Goal: Information Seeking & Learning: Learn about a topic

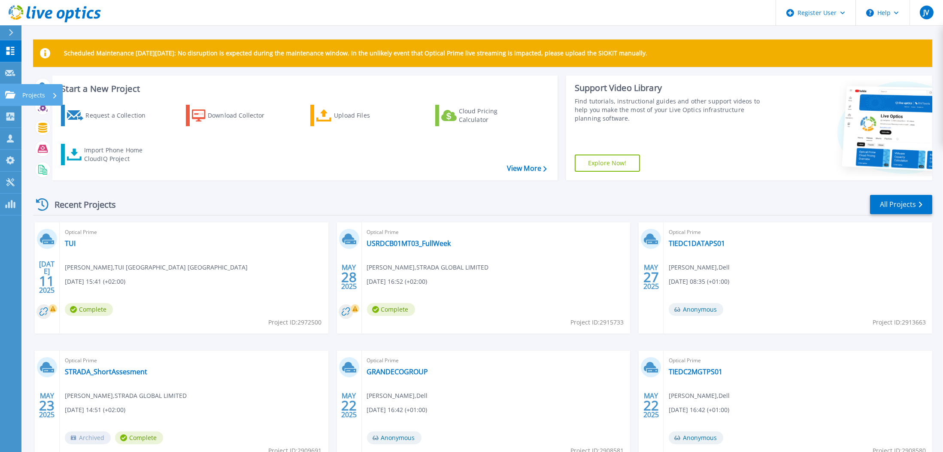
click at [38, 97] on p "Projects" at bounding box center [33, 95] width 23 height 22
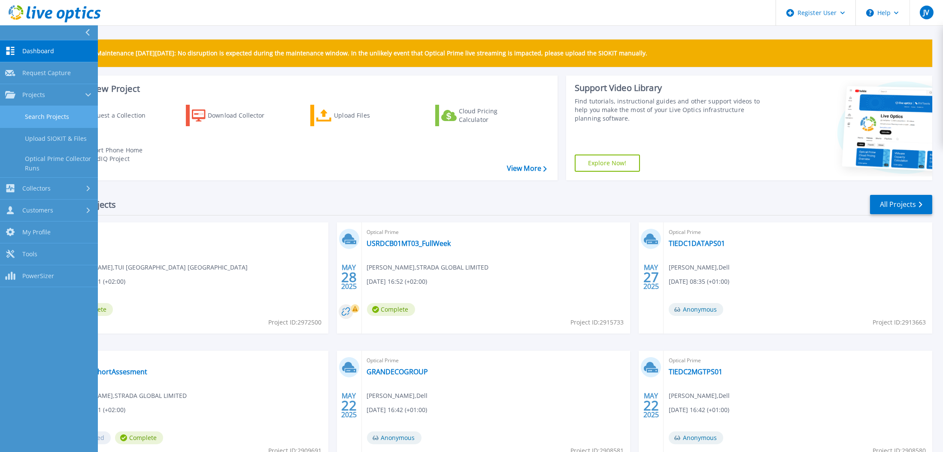
click at [44, 112] on link "Search Projects" at bounding box center [49, 117] width 98 height 22
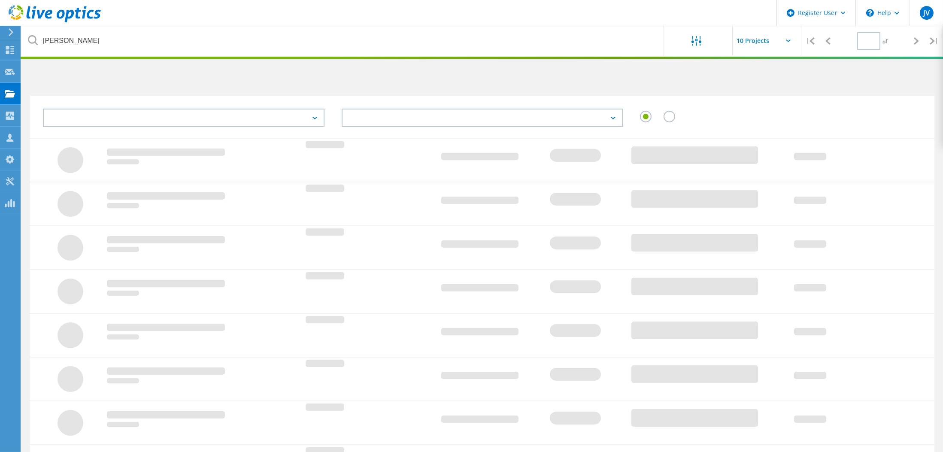
type input "1"
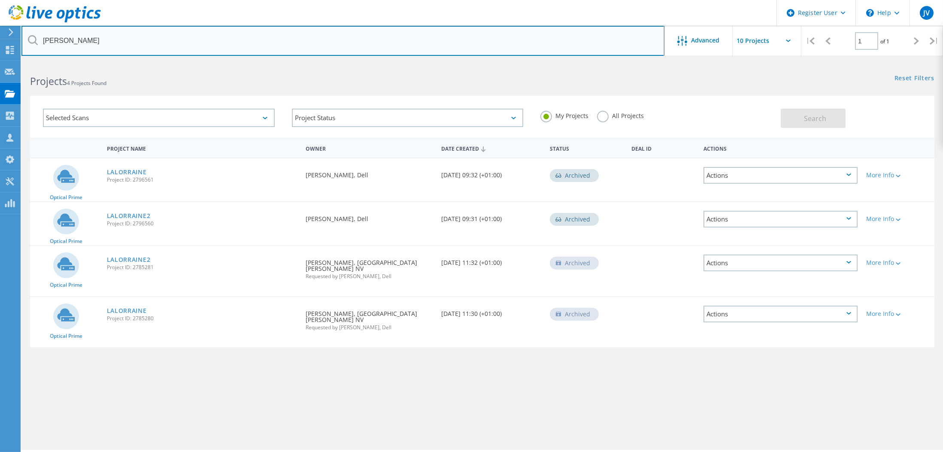
click at [94, 46] on input "lorraine" at bounding box center [342, 41] width 643 height 30
paste input "[PERSON_NAME][EMAIL_ADDRESS][DOMAIN_NAME]"
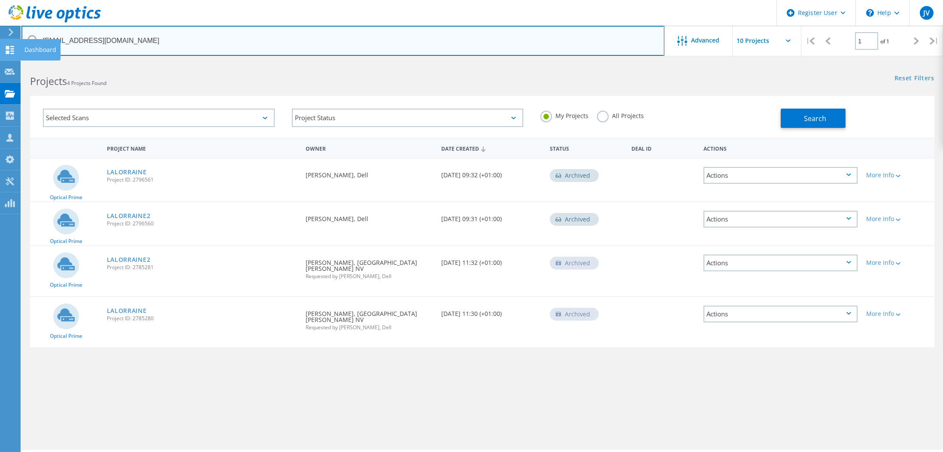
drag, startPoint x: 66, startPoint y: 40, endPoint x: 12, endPoint y: 43, distance: 53.7
click at [12, 62] on div "Register User \n Help Explore Helpful Articles Contact Support JV Dell User Jos…" at bounding box center [471, 268] width 943 height 413
drag, startPoint x: 108, startPoint y: 40, endPoint x: -3, endPoint y: 40, distance: 110.8
click at [0, 40] on html "Register User \n Help Explore Helpful Articles Contact Support JV Dell User Jos…" at bounding box center [471, 238] width 943 height 476
paste input "j.soulet"
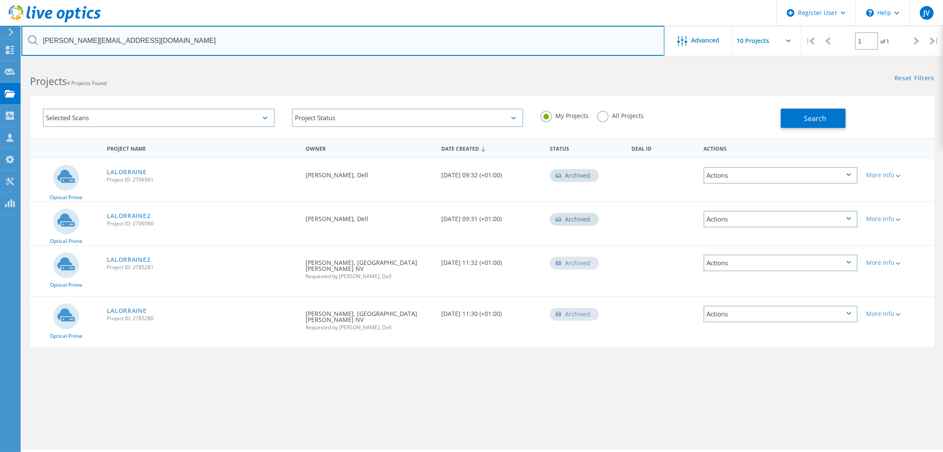
type input "[PERSON_NAME][EMAIL_ADDRESS][DOMAIN_NAME]"
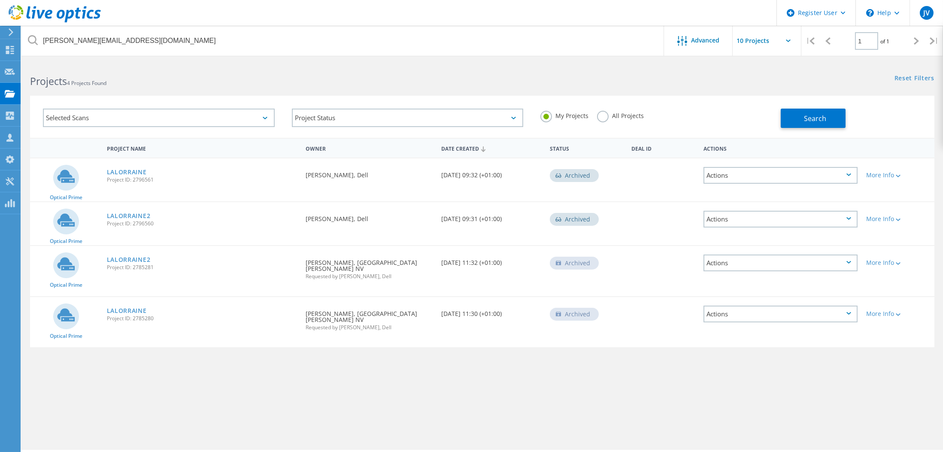
click at [603, 113] on label "All Projects" at bounding box center [620, 115] width 47 height 8
click at [0, 0] on input "All Projects" at bounding box center [0, 0] width 0 height 0
click at [807, 120] on span "Search" at bounding box center [815, 118] width 22 height 9
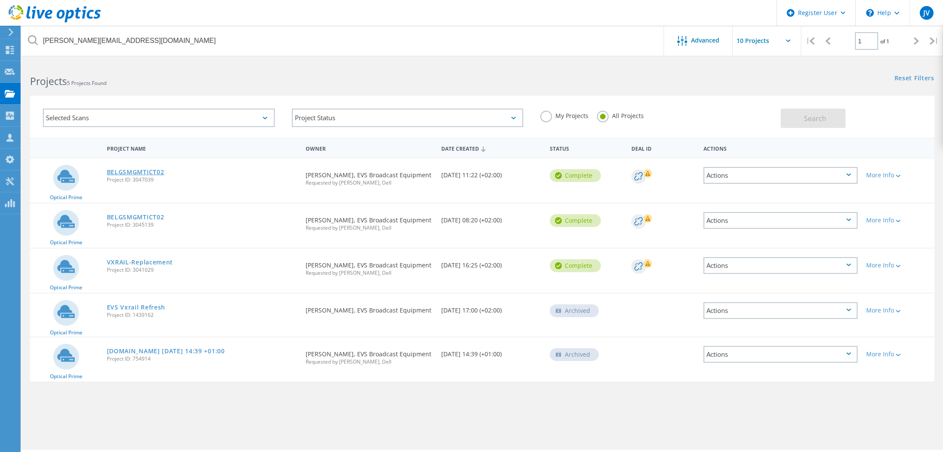
click at [136, 169] on link "BELGSMGMTICT02" at bounding box center [136, 172] width 58 height 6
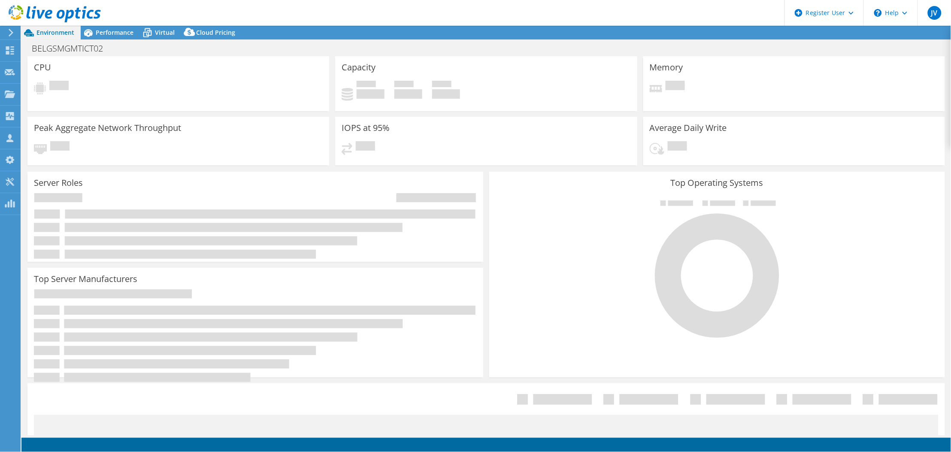
select select "USD"
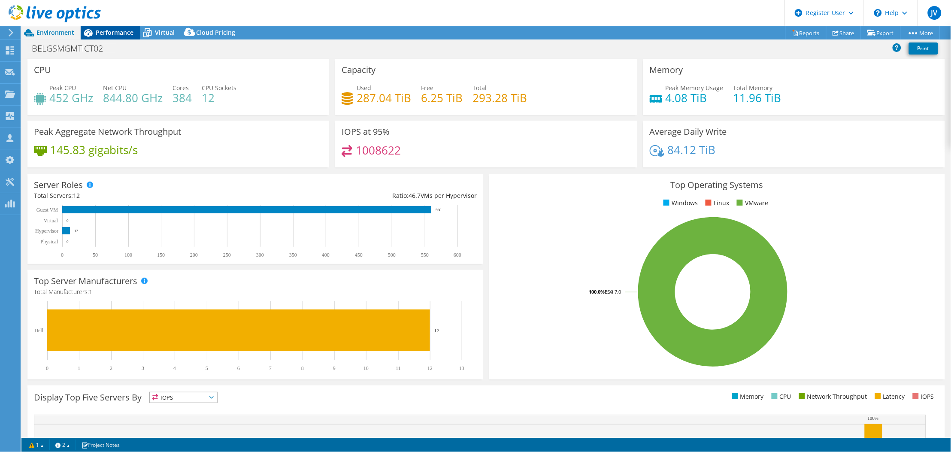
click at [112, 34] on span "Performance" at bounding box center [115, 32] width 38 height 8
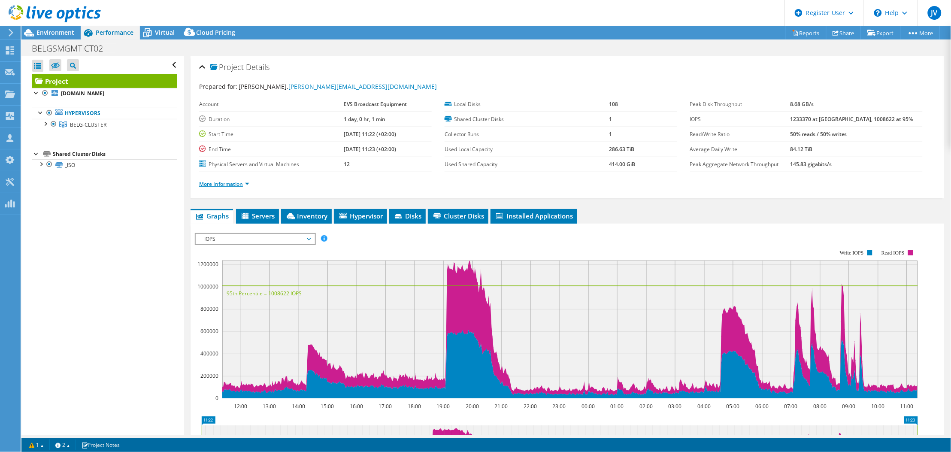
click at [219, 181] on link "More Information" at bounding box center [224, 183] width 50 height 7
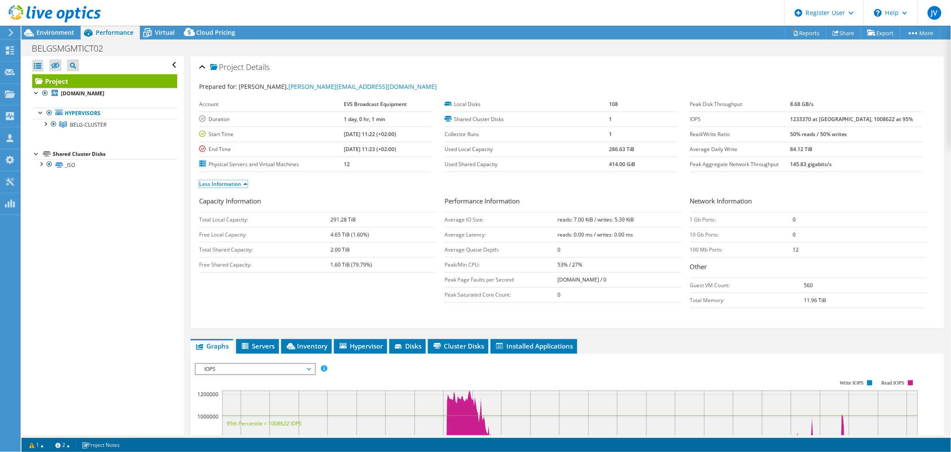
scroll to position [57, 0]
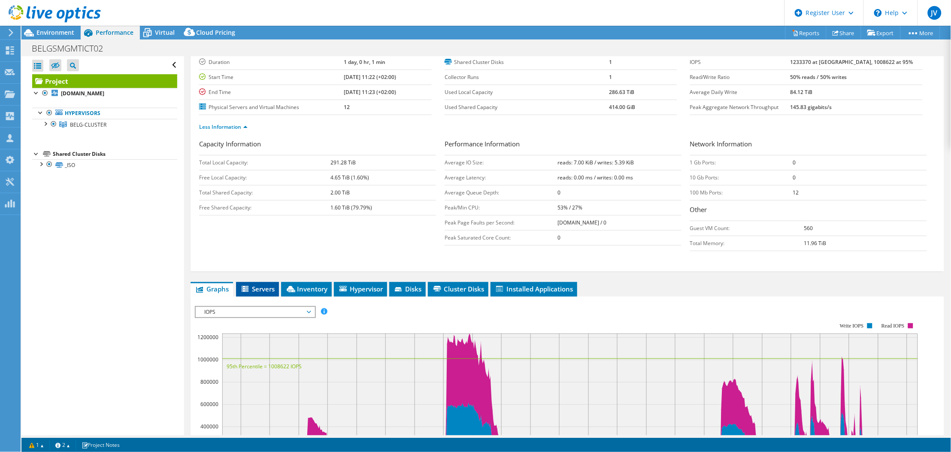
click at [262, 291] on span "Servers" at bounding box center [257, 289] width 34 height 9
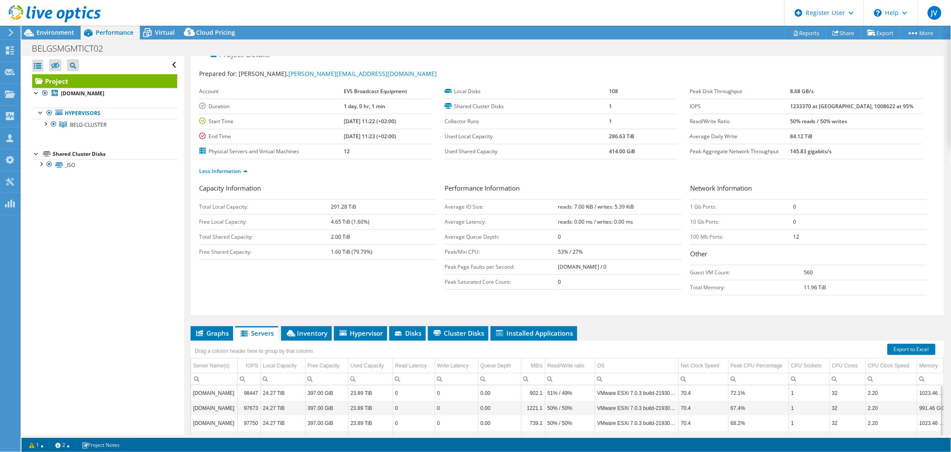
scroll to position [0, 0]
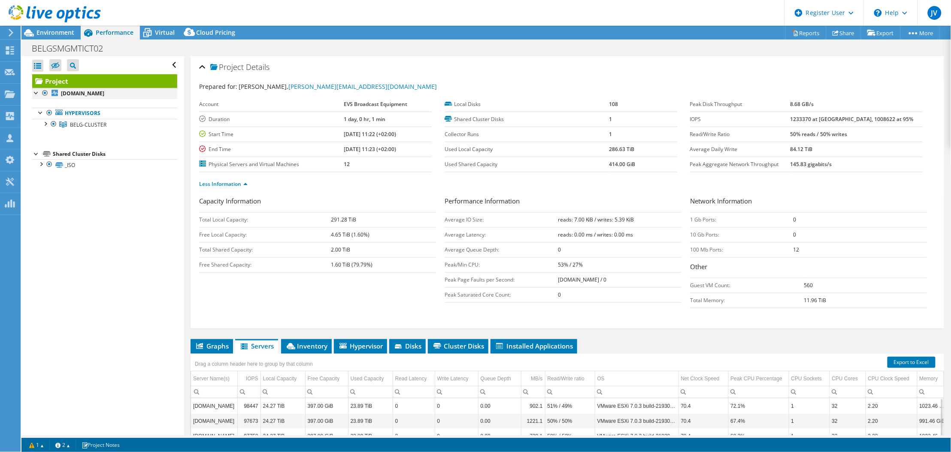
click at [36, 93] on div at bounding box center [36, 92] width 9 height 9
click at [38, 94] on div at bounding box center [36, 92] width 9 height 9
click at [43, 125] on div at bounding box center [45, 123] width 9 height 9
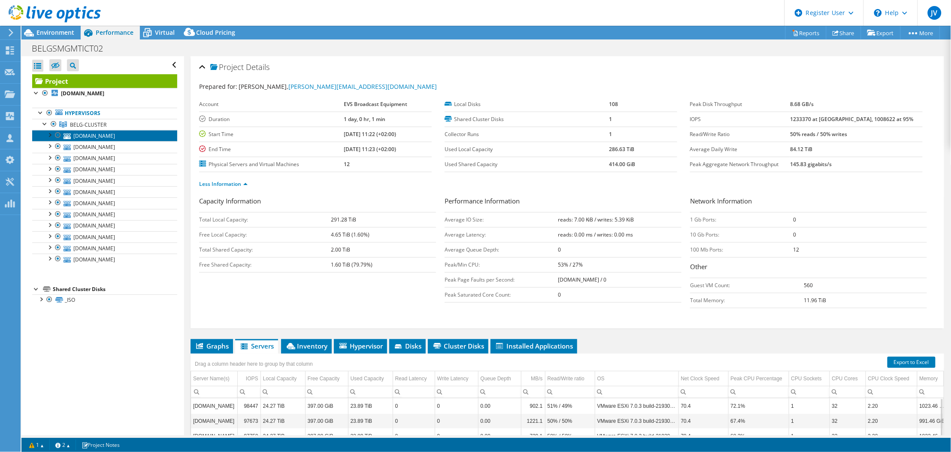
click at [87, 138] on link "[DOMAIN_NAME]" at bounding box center [104, 135] width 145 height 11
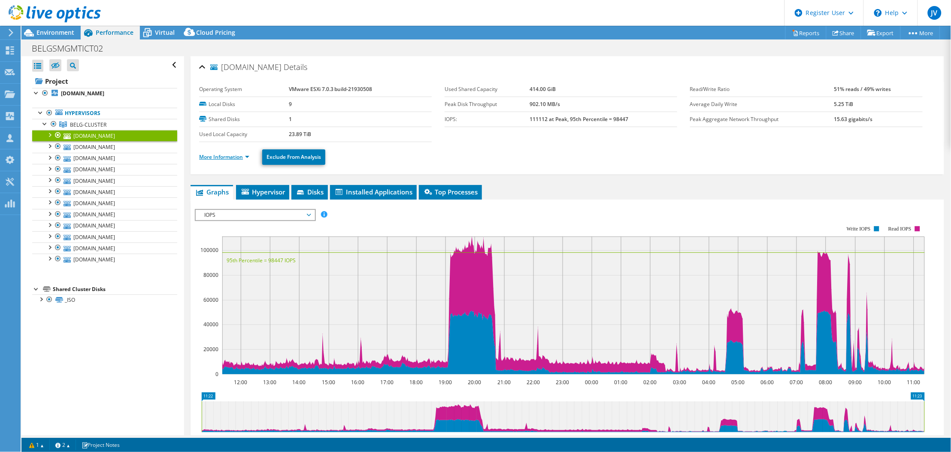
click at [234, 159] on link "More Information" at bounding box center [224, 156] width 50 height 7
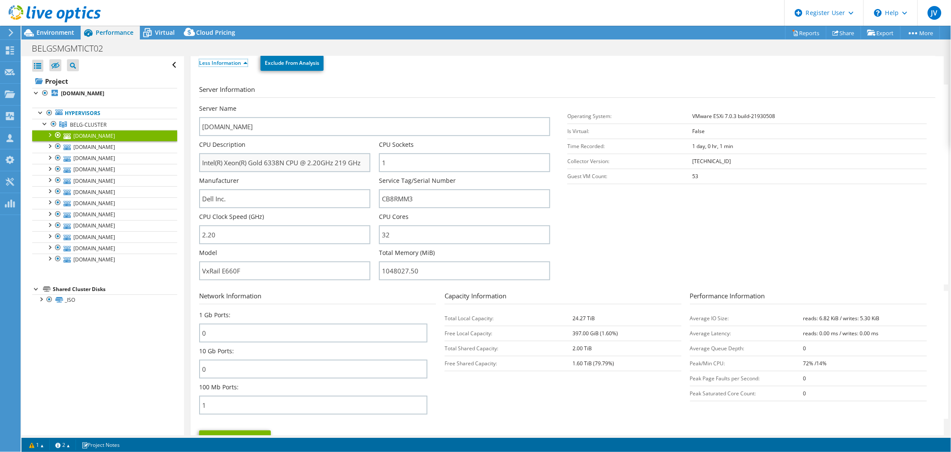
scroll to position [114, 0]
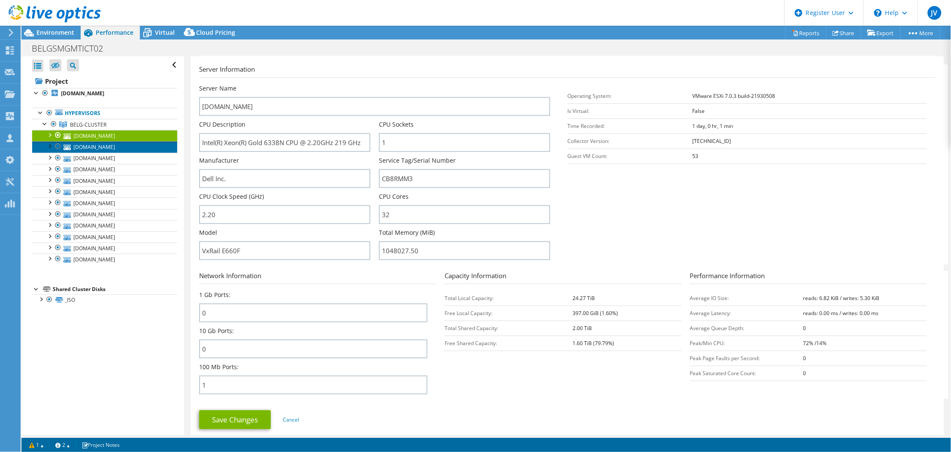
click at [96, 148] on link "[DOMAIN_NAME]" at bounding box center [104, 146] width 145 height 11
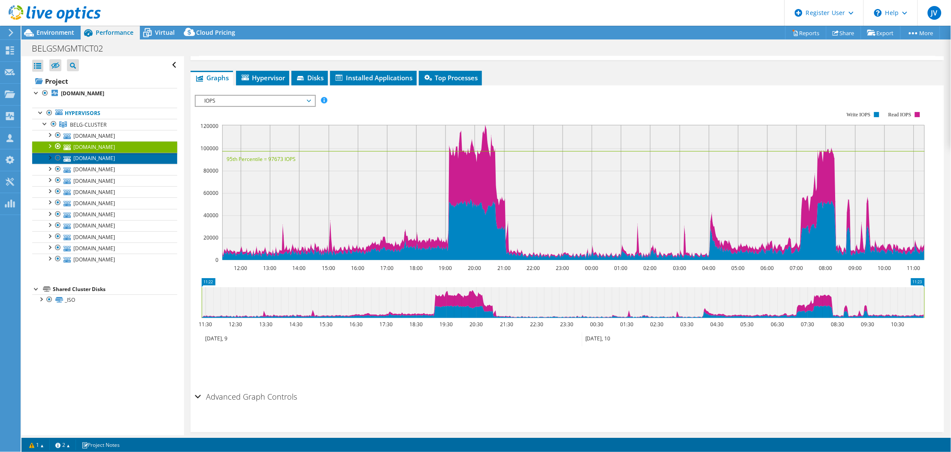
click at [96, 159] on link "[DOMAIN_NAME]" at bounding box center [104, 158] width 145 height 11
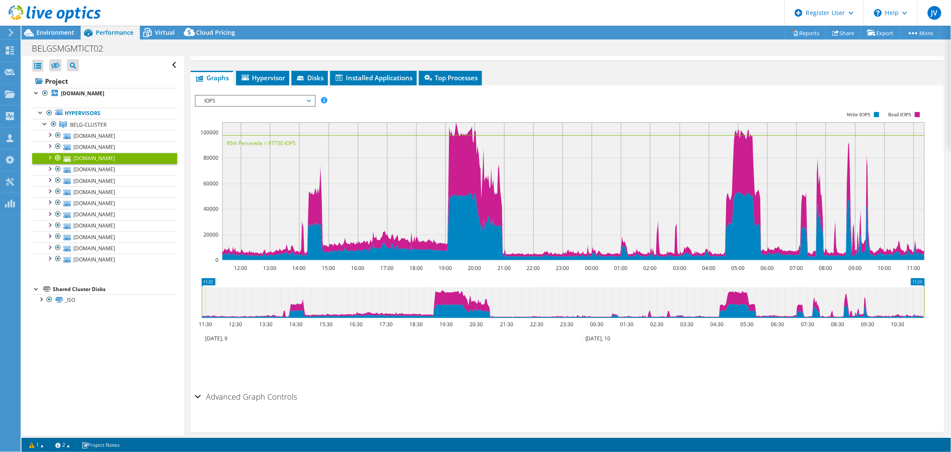
scroll to position [57, 0]
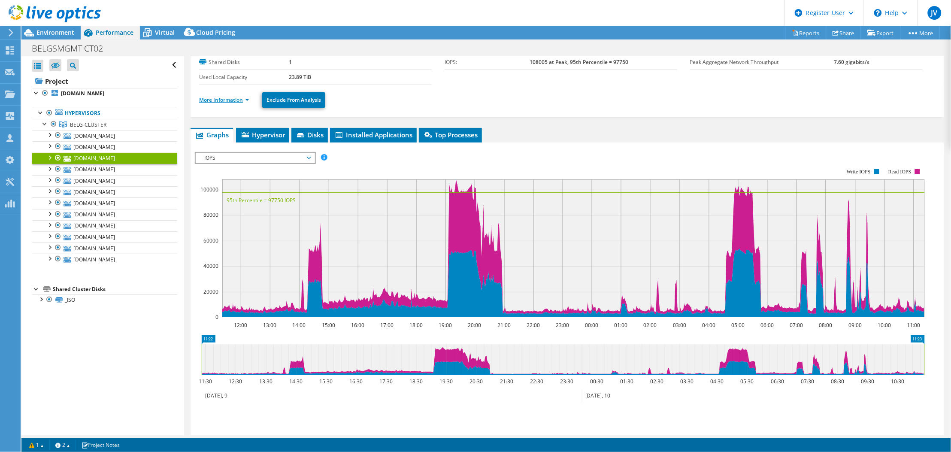
click at [212, 102] on link "More Information" at bounding box center [224, 99] width 50 height 7
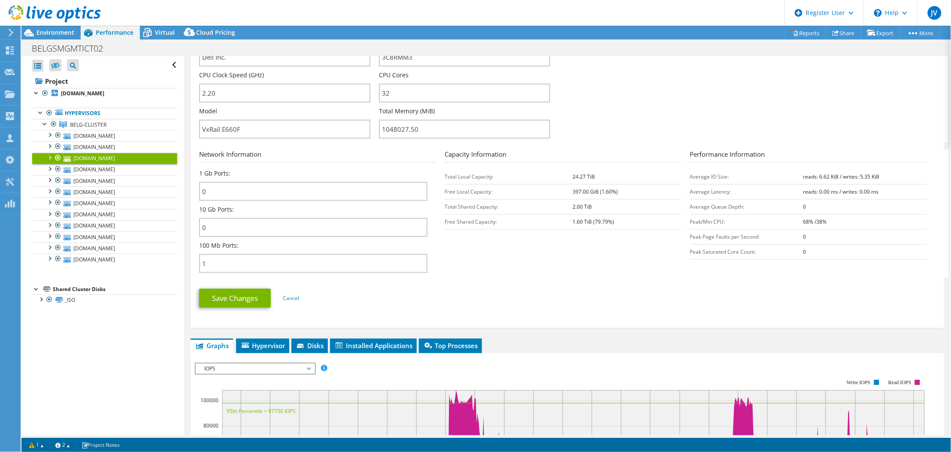
scroll to position [172, 0]
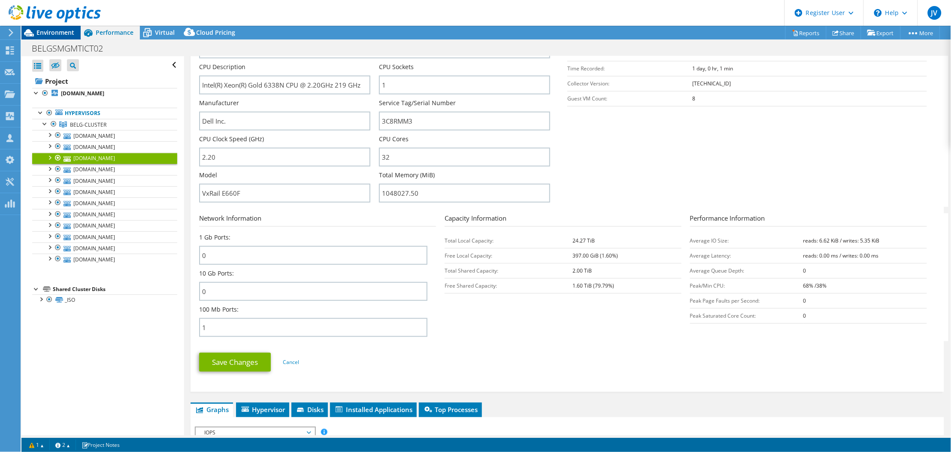
click at [41, 32] on span "Environment" at bounding box center [55, 32] width 38 height 8
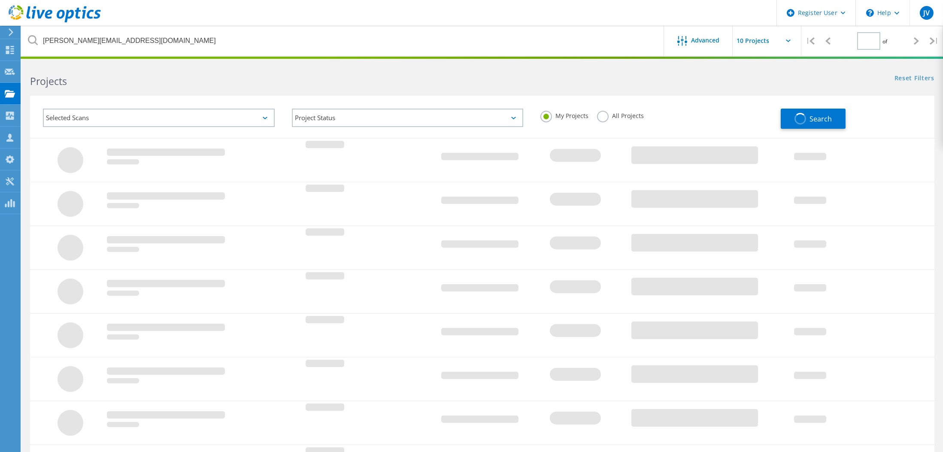
type input "1"
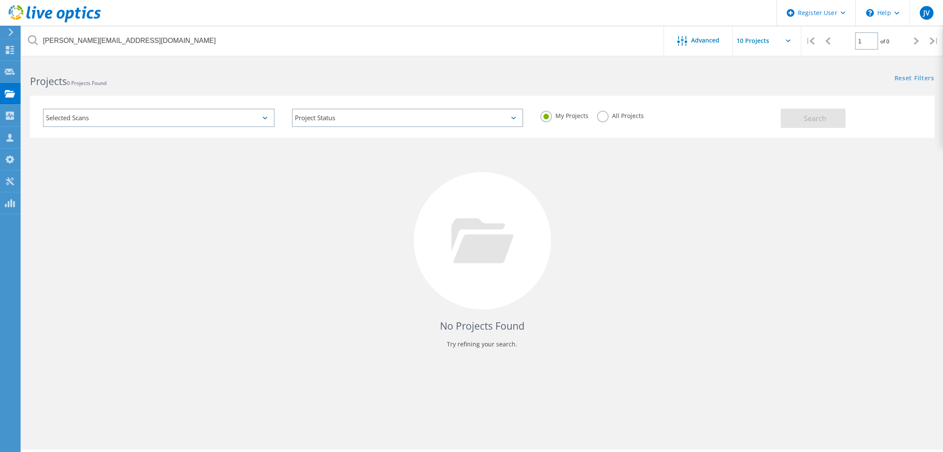
click at [606, 116] on label "All Projects" at bounding box center [620, 115] width 47 height 8
click at [0, 0] on input "All Projects" at bounding box center [0, 0] width 0 height 0
click at [796, 123] on button "Search" at bounding box center [813, 118] width 65 height 19
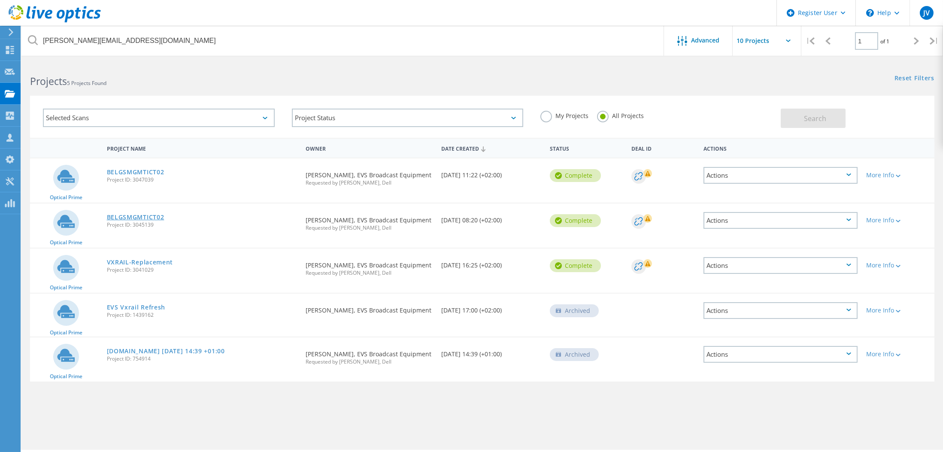
click at [131, 214] on link "BELGSMGMTICT02" at bounding box center [136, 217] width 58 height 6
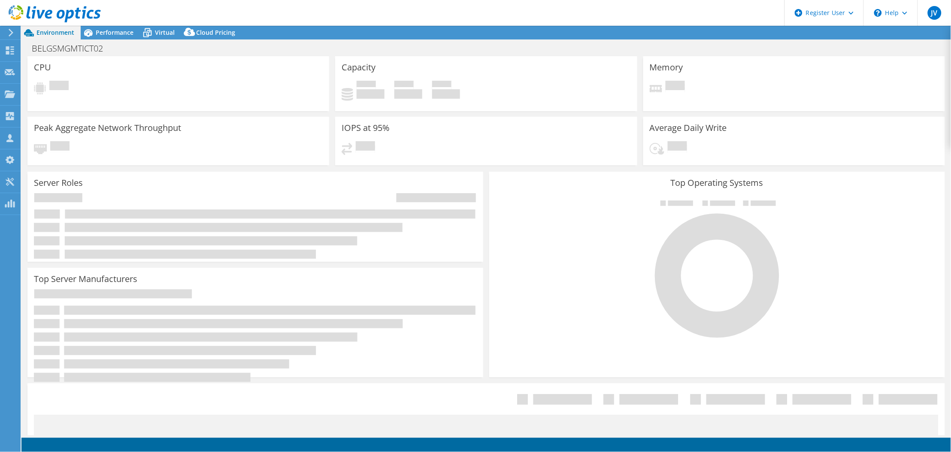
select select "USD"
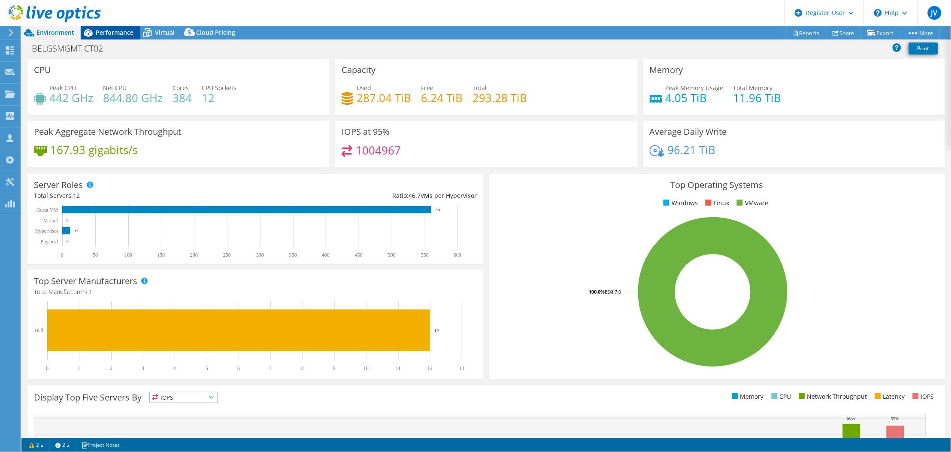
click at [118, 29] on span "Performance" at bounding box center [115, 32] width 38 height 8
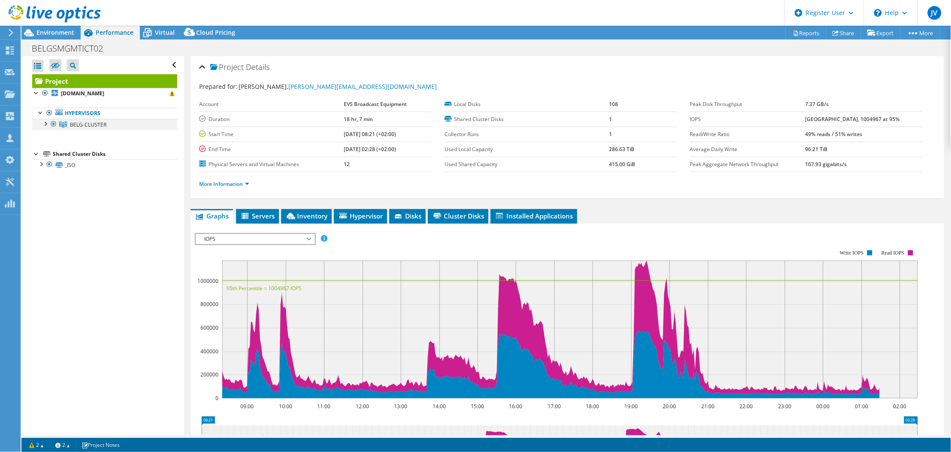
click at [46, 125] on div at bounding box center [45, 123] width 9 height 9
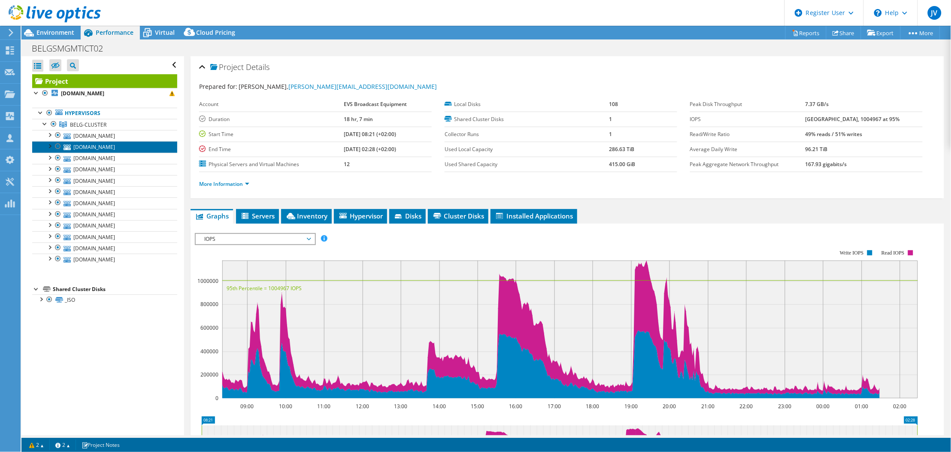
click at [86, 150] on link "[DOMAIN_NAME]" at bounding box center [104, 146] width 145 height 11
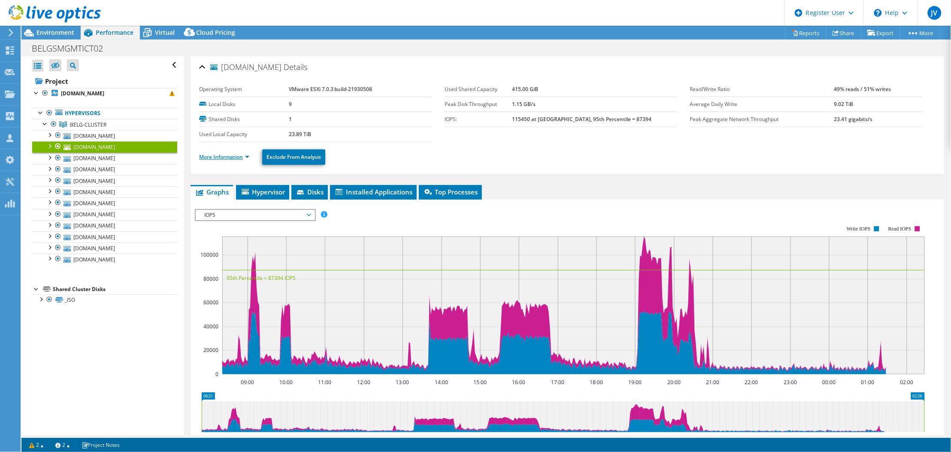
click at [237, 158] on link "More Information" at bounding box center [224, 156] width 50 height 7
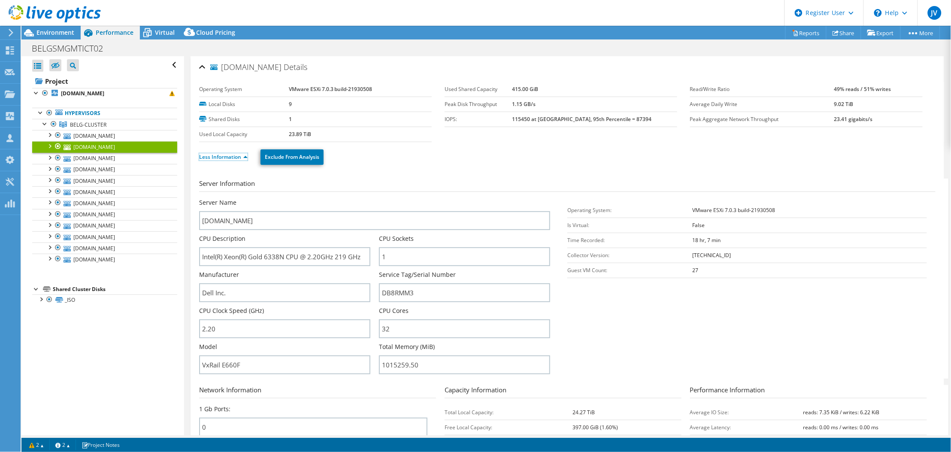
scroll to position [114, 0]
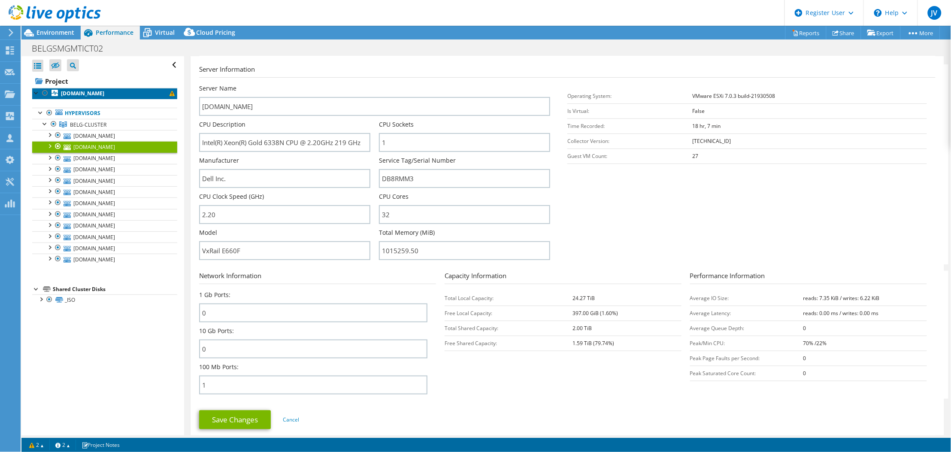
click at [85, 95] on b "[DOMAIN_NAME]" at bounding box center [82, 93] width 43 height 7
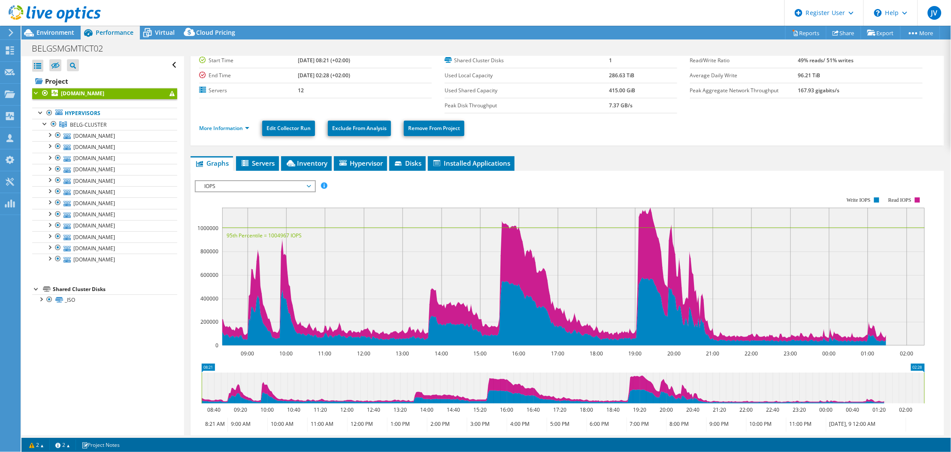
scroll to position [0, 0]
